Goal: Task Accomplishment & Management: Manage account settings

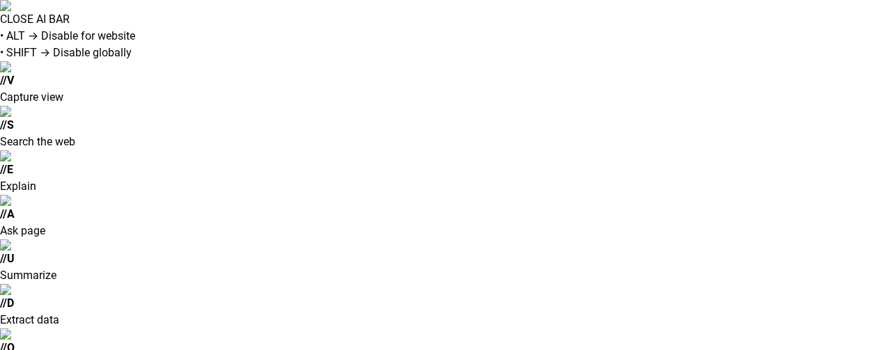
type input "**********"
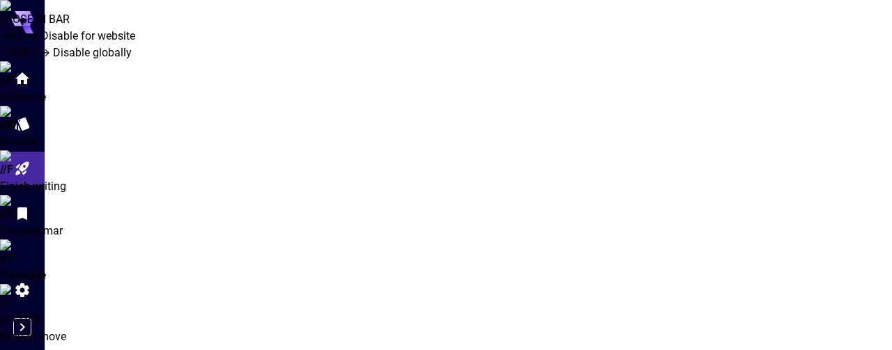
type input "*******"
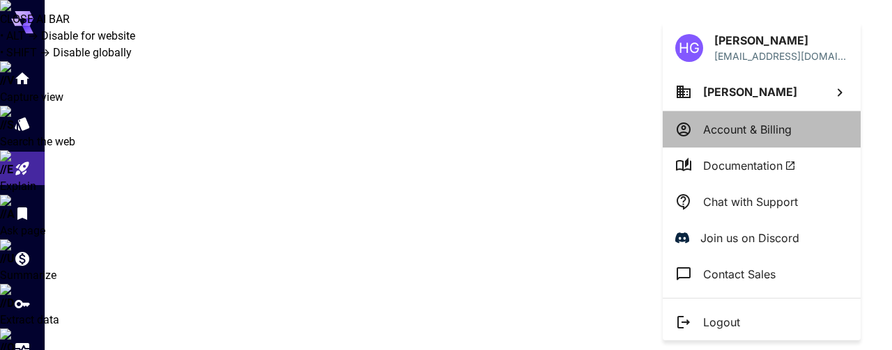
click at [752, 125] on p "Account & Billing" at bounding box center [747, 129] width 88 height 17
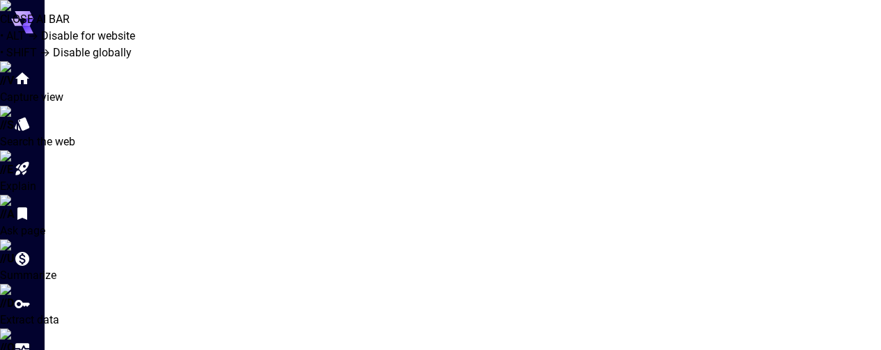
click at [20, 74] on icon "Home" at bounding box center [23, 74] width 17 height 17
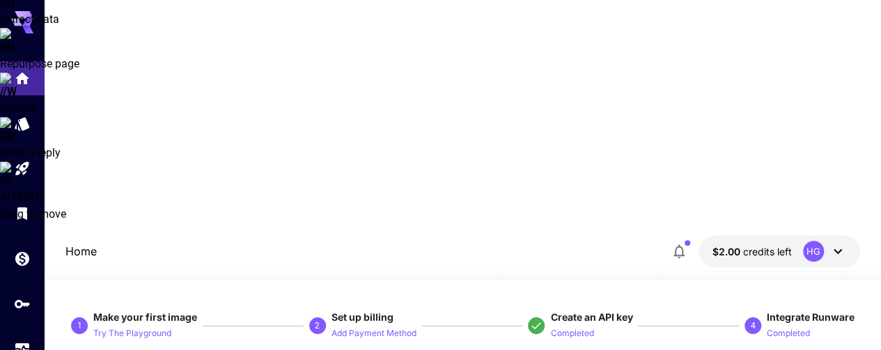
scroll to position [279, 0]
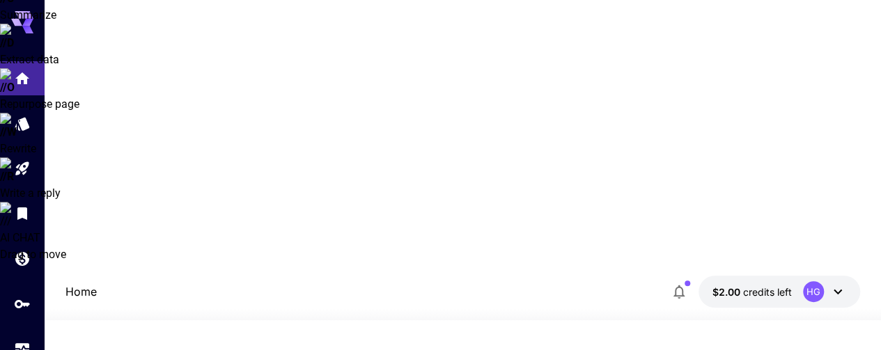
scroll to position [209, 0]
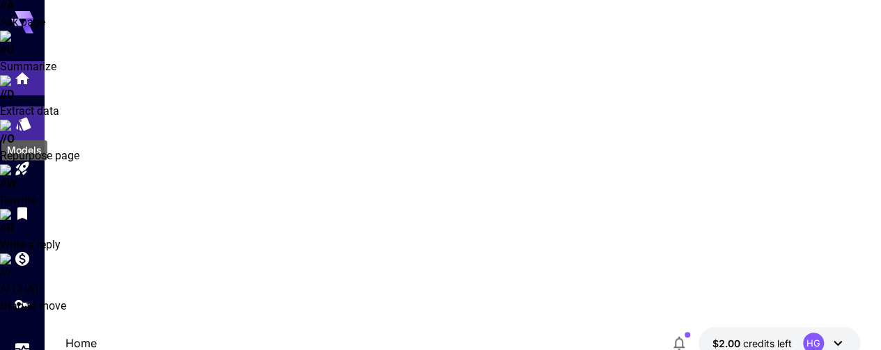
click at [20, 125] on icon "Models" at bounding box center [23, 119] width 15 height 13
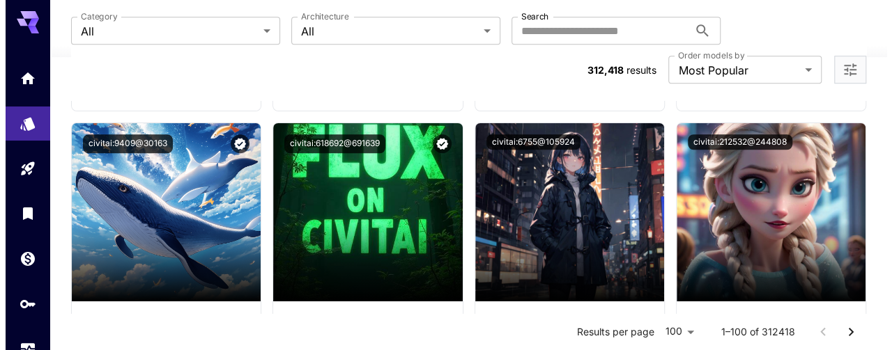
scroll to position [5643, 0]
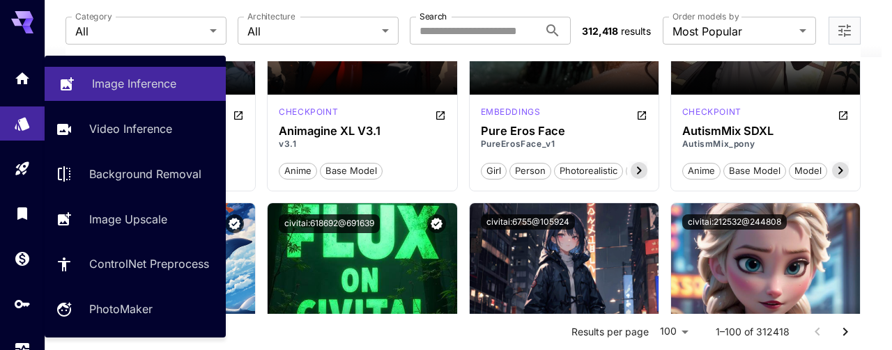
click at [148, 82] on p "Image Inference" at bounding box center [134, 83] width 84 height 17
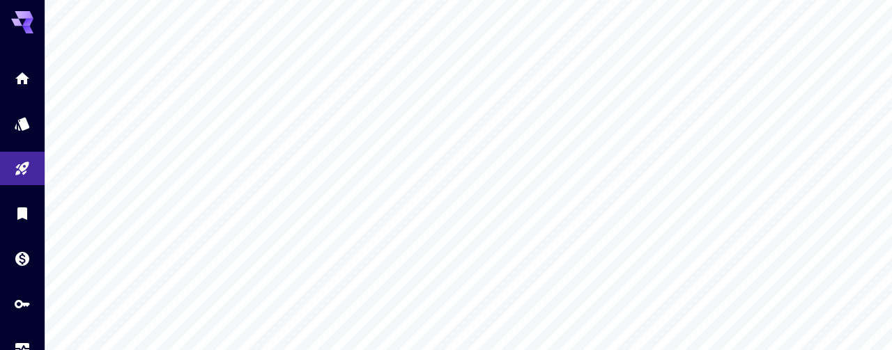
type input "*******"
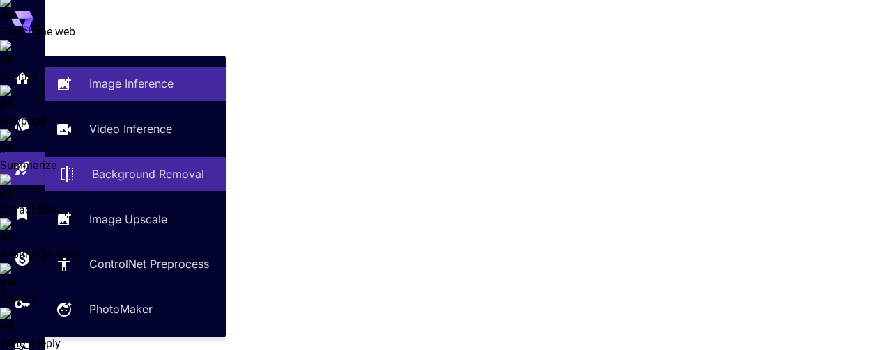
click at [150, 175] on p "Background Removal" at bounding box center [148, 174] width 112 height 17
type input "**********"
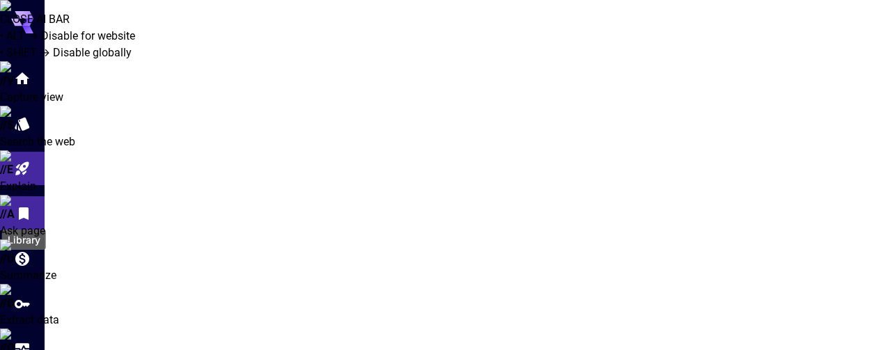
click at [20, 206] on icon "Library" at bounding box center [23, 209] width 17 height 17
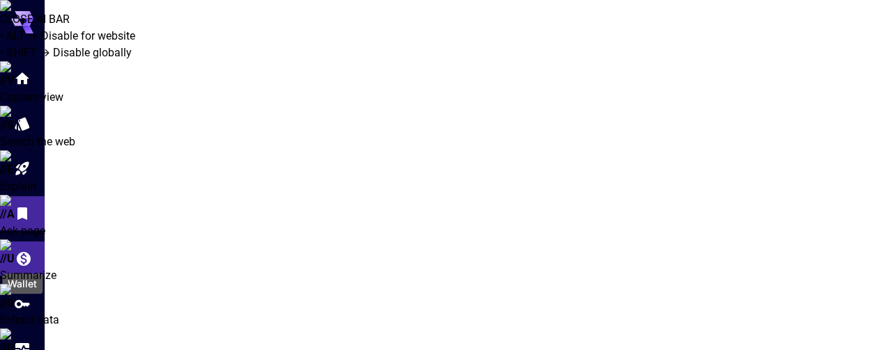
click at [29, 249] on icon "Wallet" at bounding box center [23, 255] width 17 height 17
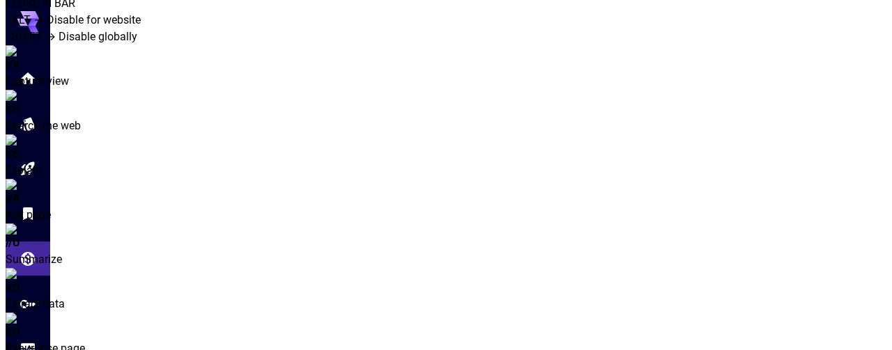
scroll to position [31, 0]
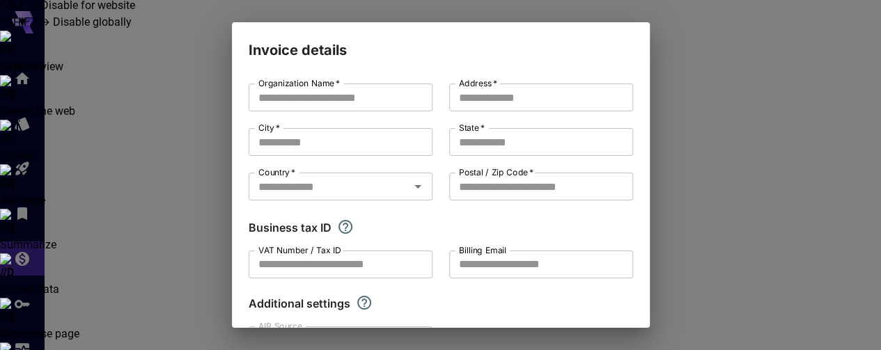
type input "**********"
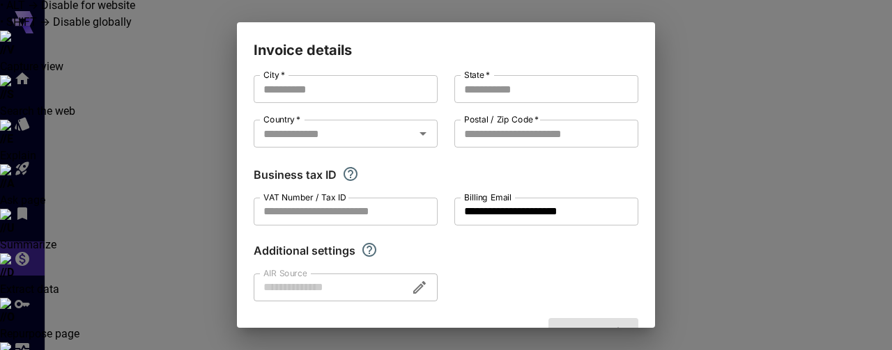
scroll to position [96, 0]
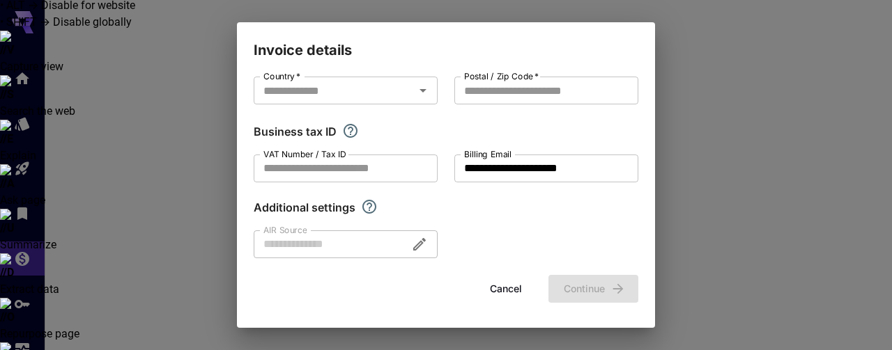
click at [503, 288] on button "Cancel" at bounding box center [505, 289] width 63 height 29
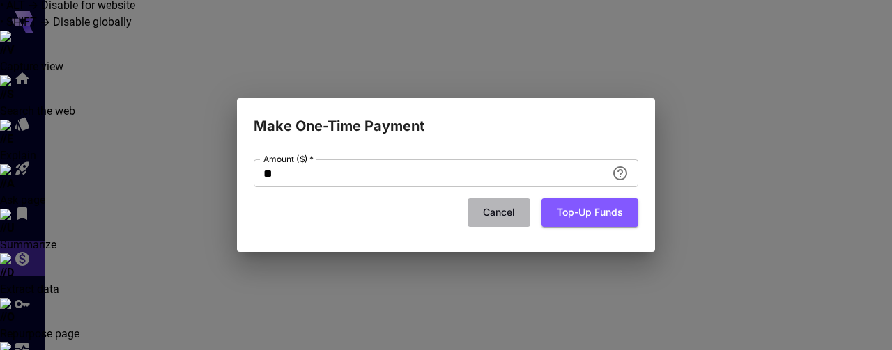
click at [495, 208] on button "Cancel" at bounding box center [498, 213] width 63 height 29
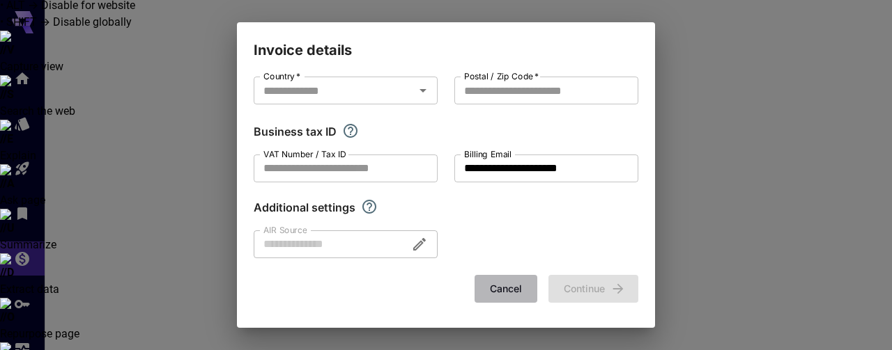
click at [497, 284] on button "Cancel" at bounding box center [505, 289] width 63 height 29
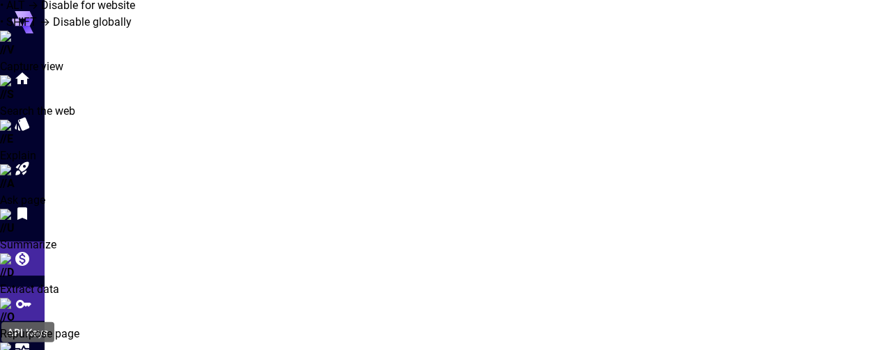
click at [21, 301] on icon "API Keys" at bounding box center [23, 299] width 17 height 17
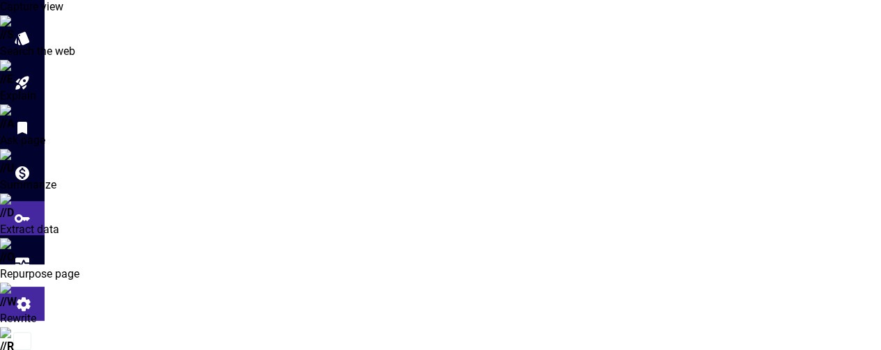
scroll to position [87, 0]
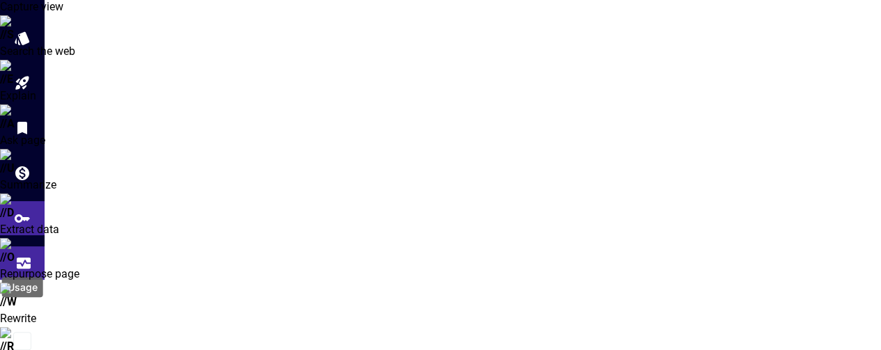
click at [24, 260] on icon "Usage" at bounding box center [24, 261] width 14 height 7
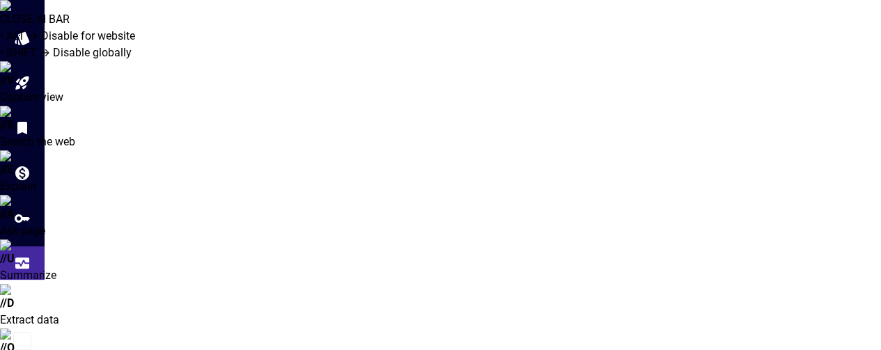
scroll to position [70, 0]
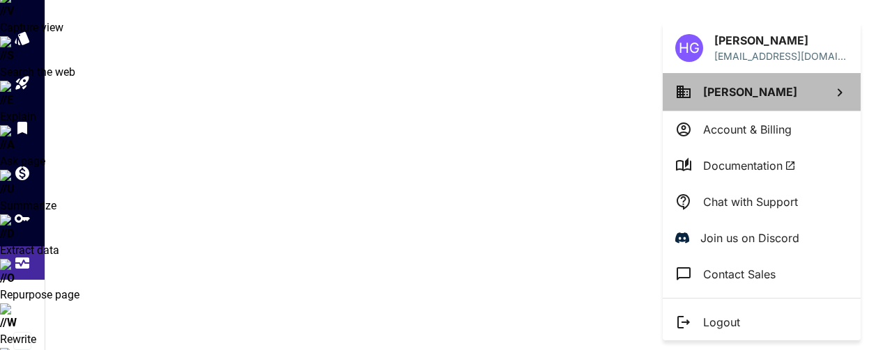
click at [836, 88] on icon at bounding box center [839, 92] width 17 height 17
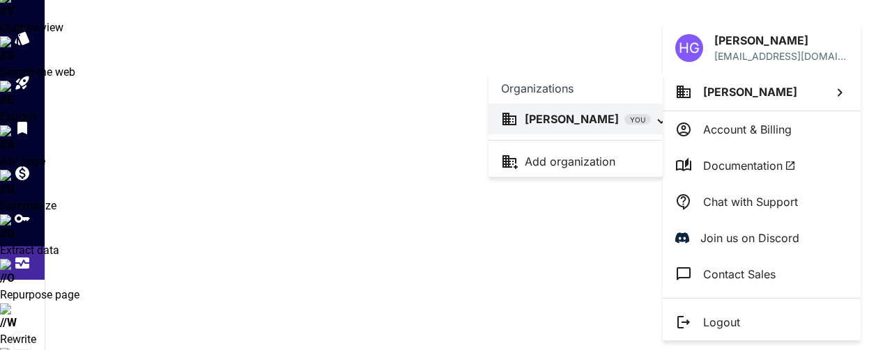
click at [835, 93] on div at bounding box center [446, 175] width 892 height 350
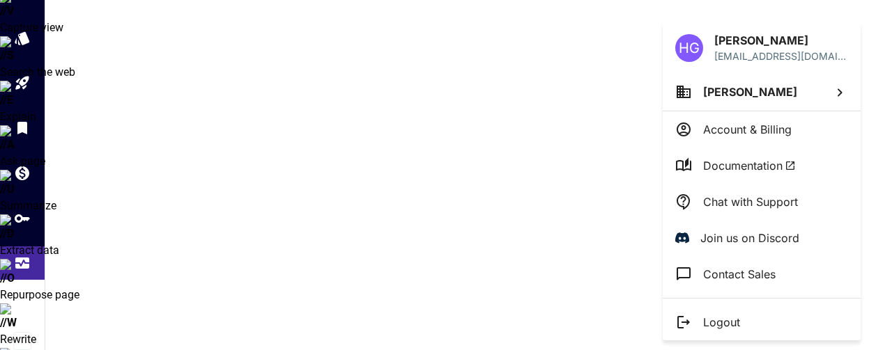
drag, startPoint x: 51, startPoint y: 115, endPoint x: 52, endPoint y: 31, distance: 83.6
click at [52, 31] on div at bounding box center [446, 175] width 892 height 350
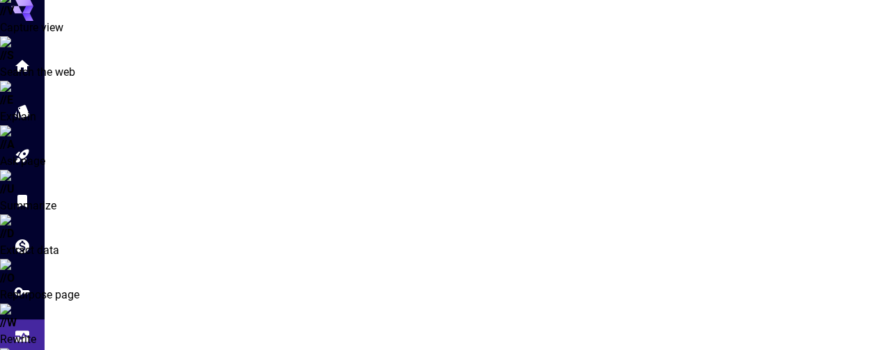
scroll to position [0, 0]
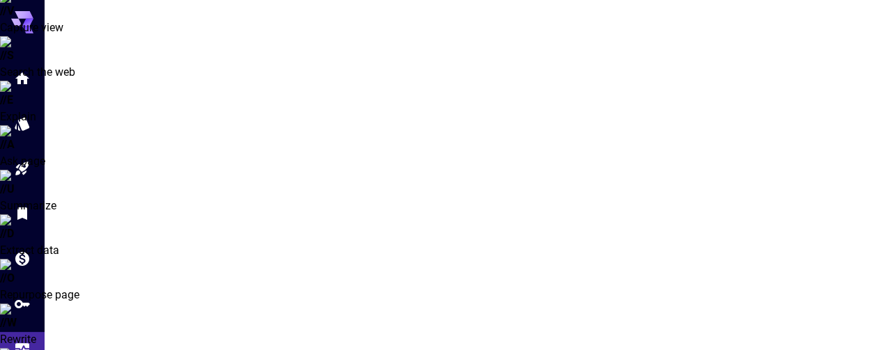
click at [26, 22] on icon at bounding box center [27, 23] width 11 height 8
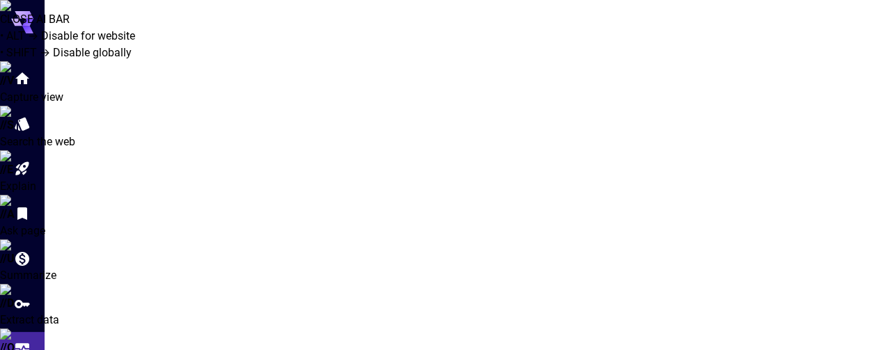
drag, startPoint x: 612, startPoint y: 1, endPoint x: 242, endPoint y: 36, distance: 371.5
